Goal: Task Accomplishment & Management: Complete application form

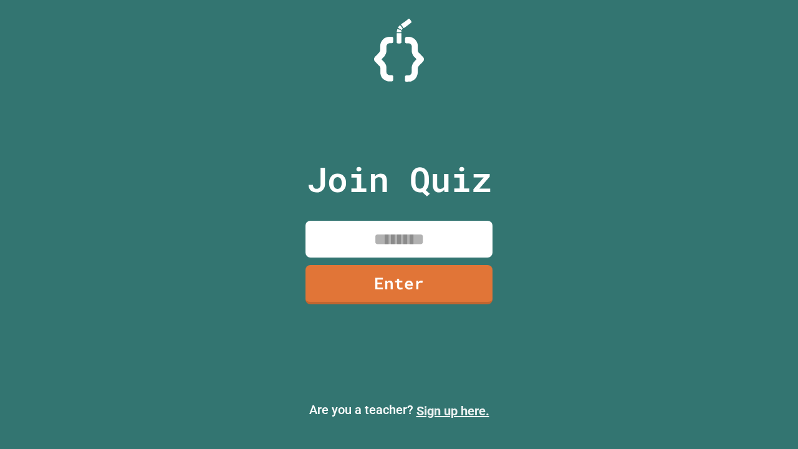
click at [453, 411] on link "Sign up here." at bounding box center [452, 410] width 73 height 15
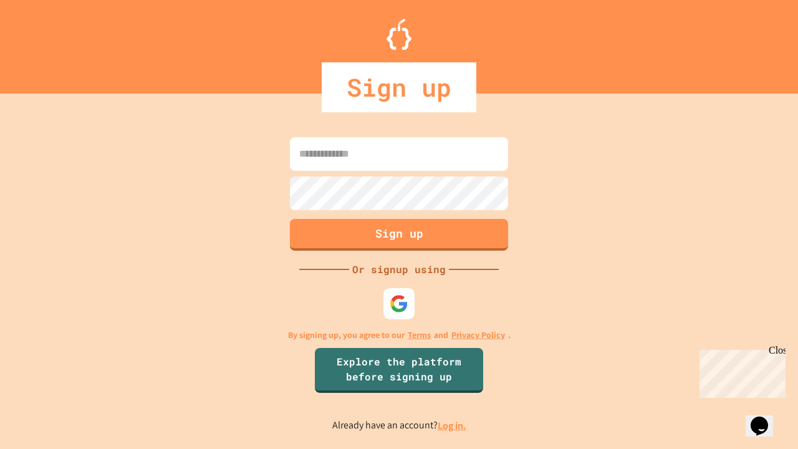
click at [453, 425] on link "Log in." at bounding box center [452, 425] width 29 height 13
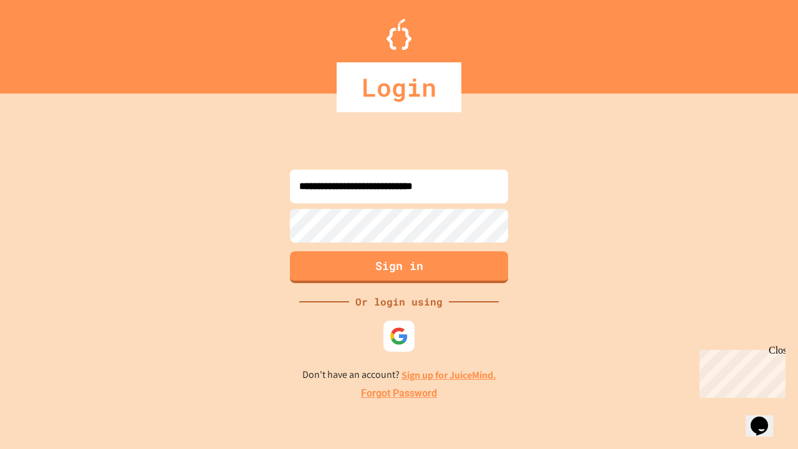
type input "**********"
